Goal: Navigation & Orientation: Find specific page/section

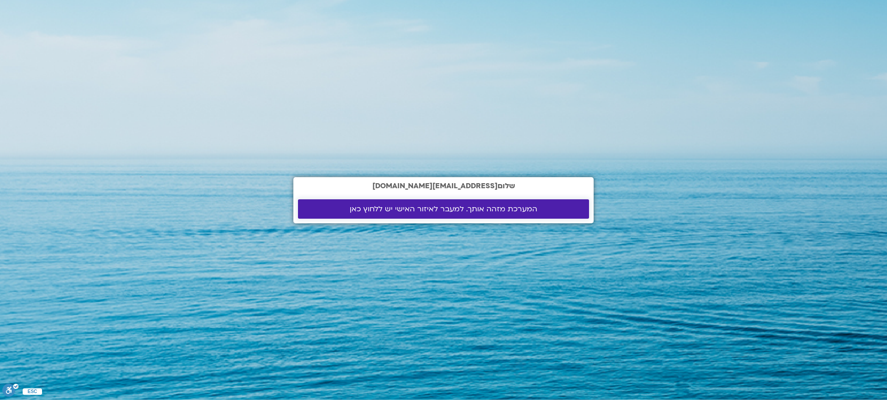
click at [459, 213] on span "המערכת מזהה אותך. למעבר לאיזור האישי יש ללחוץ כאן" at bounding box center [444, 209] width 188 height 8
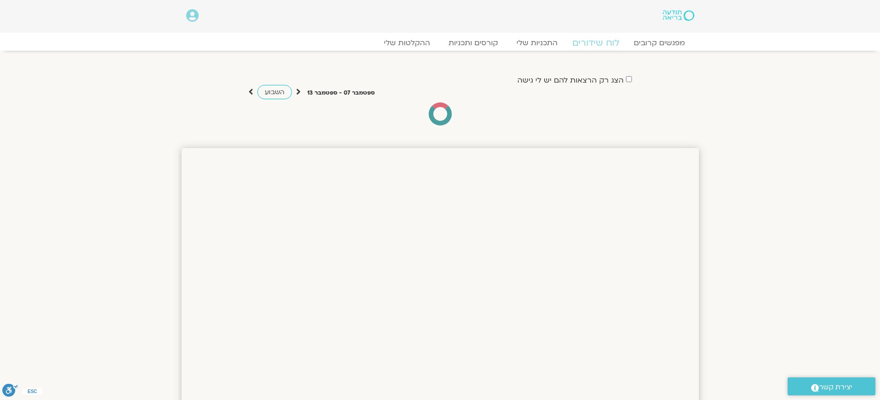
click at [594, 42] on link "לוח שידורים" at bounding box center [595, 42] width 69 height 11
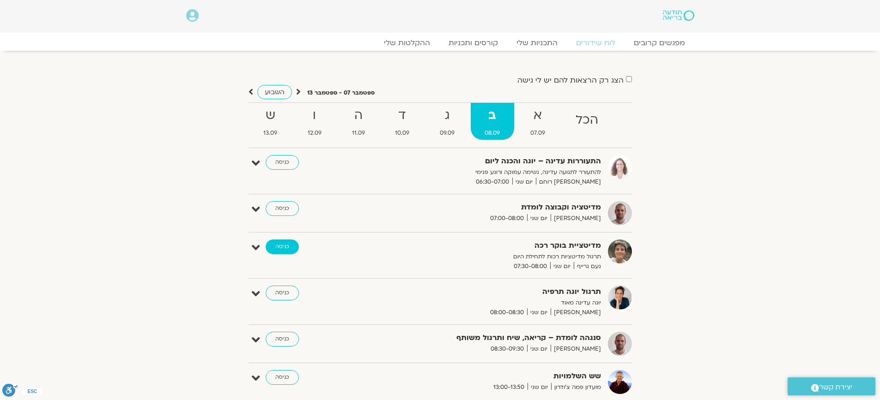
click at [284, 243] on link "כניסה" at bounding box center [282, 247] width 33 height 15
